Goal: Transaction & Acquisition: Purchase product/service

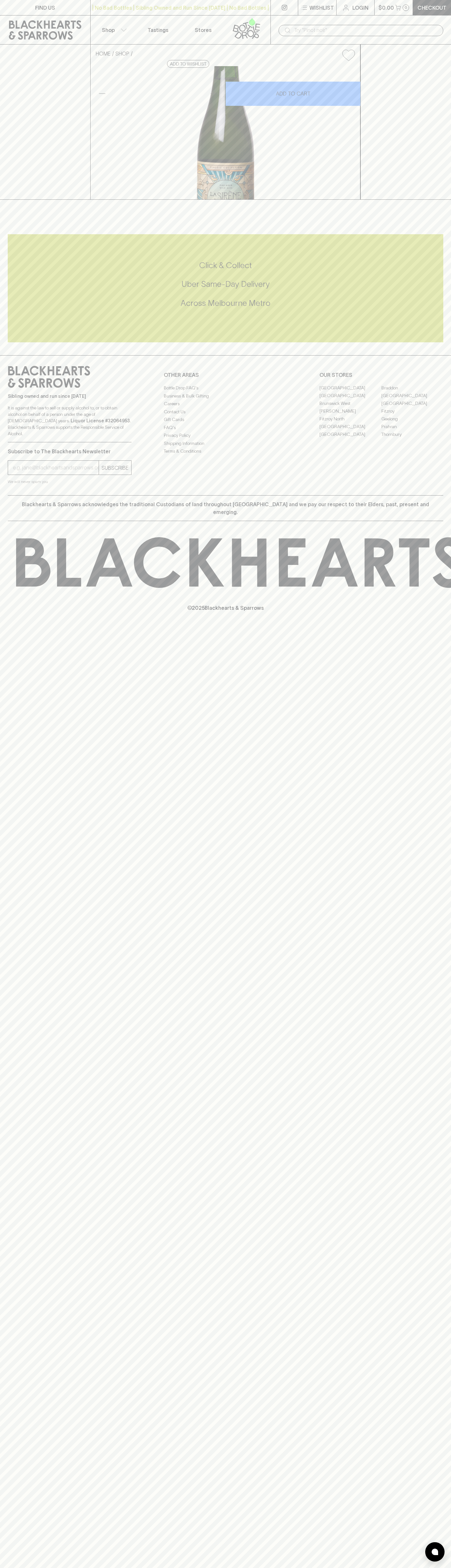
click at [406, 3] on button "$0.00 0" at bounding box center [394, 8] width 39 height 15
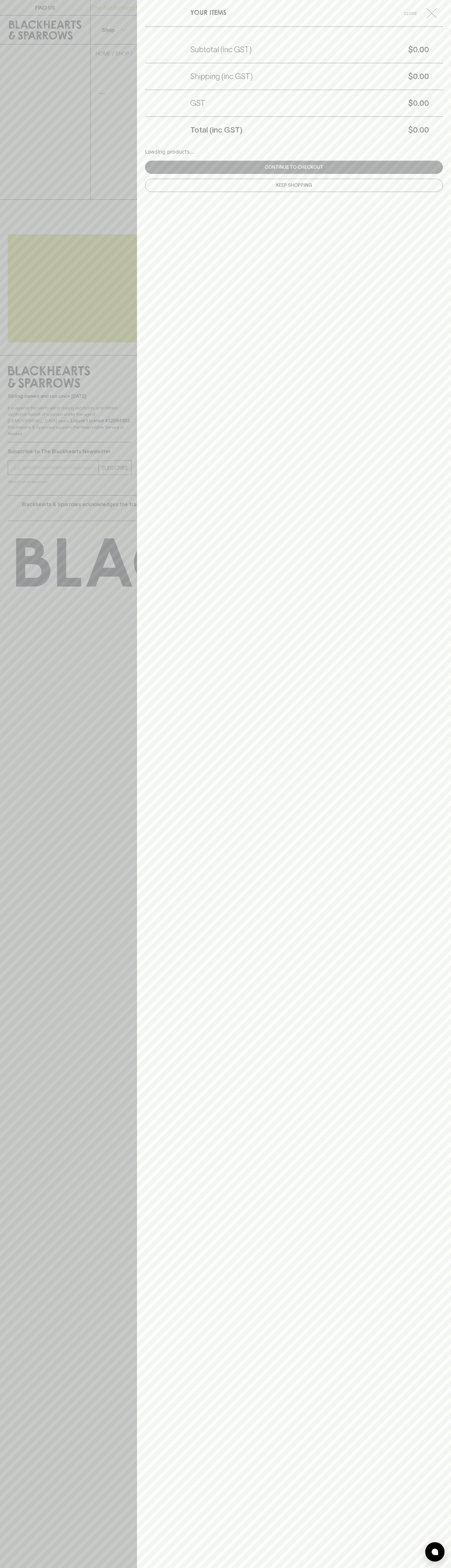
click at [420, 1200] on div "YOUR ITEMS Close Subtotal (inc GST) $0.00 Shipping (inc GST) $0.00 GST $0.00 To…" at bounding box center [294, 784] width 314 height 1568
click at [376, 1567] on html "FIND US | No Bad Bottles | Sibling Owned and Run Since 2006 | No Bad Bottles | …" at bounding box center [225, 784] width 451 height 1568
click at [10, 1567] on html "FIND US | No Bad Bottles | Sibling Owned and Run Since 2006 | No Bad Bottles | …" at bounding box center [225, 784] width 451 height 1568
